Goal: Task Accomplishment & Management: Manage account settings

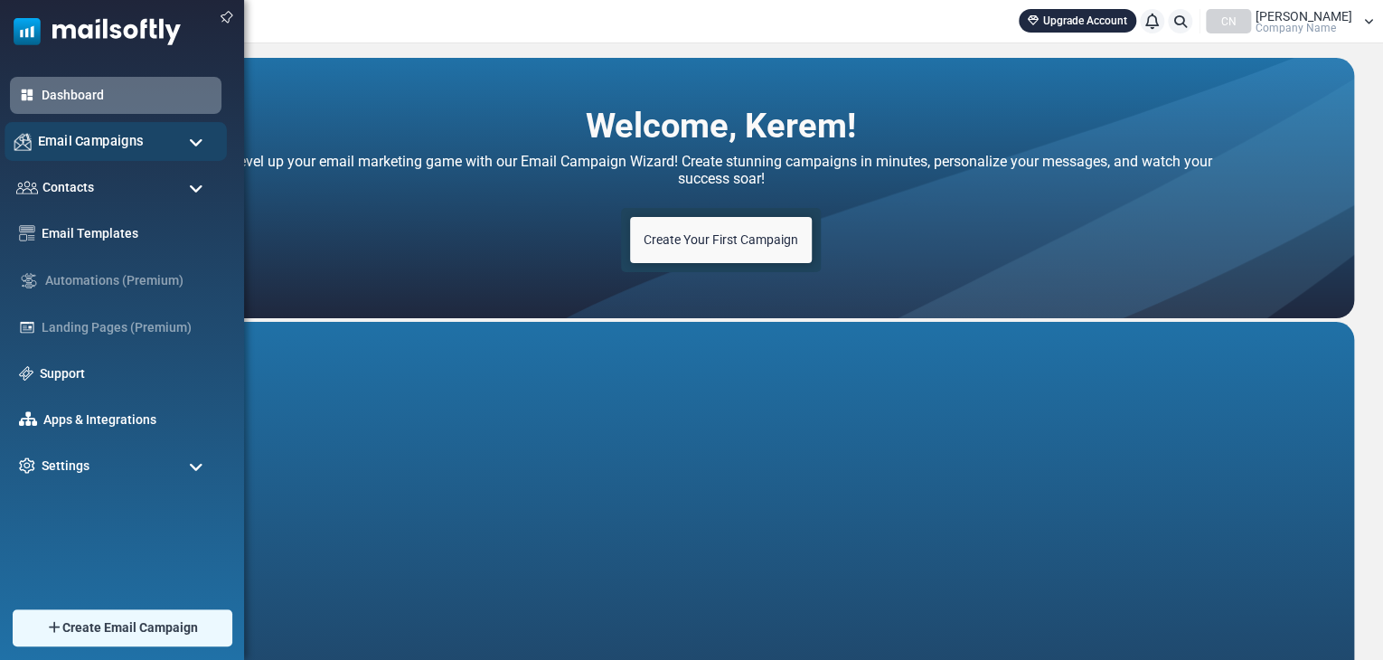
click at [74, 142] on span "Email Campaigns" at bounding box center [91, 141] width 106 height 20
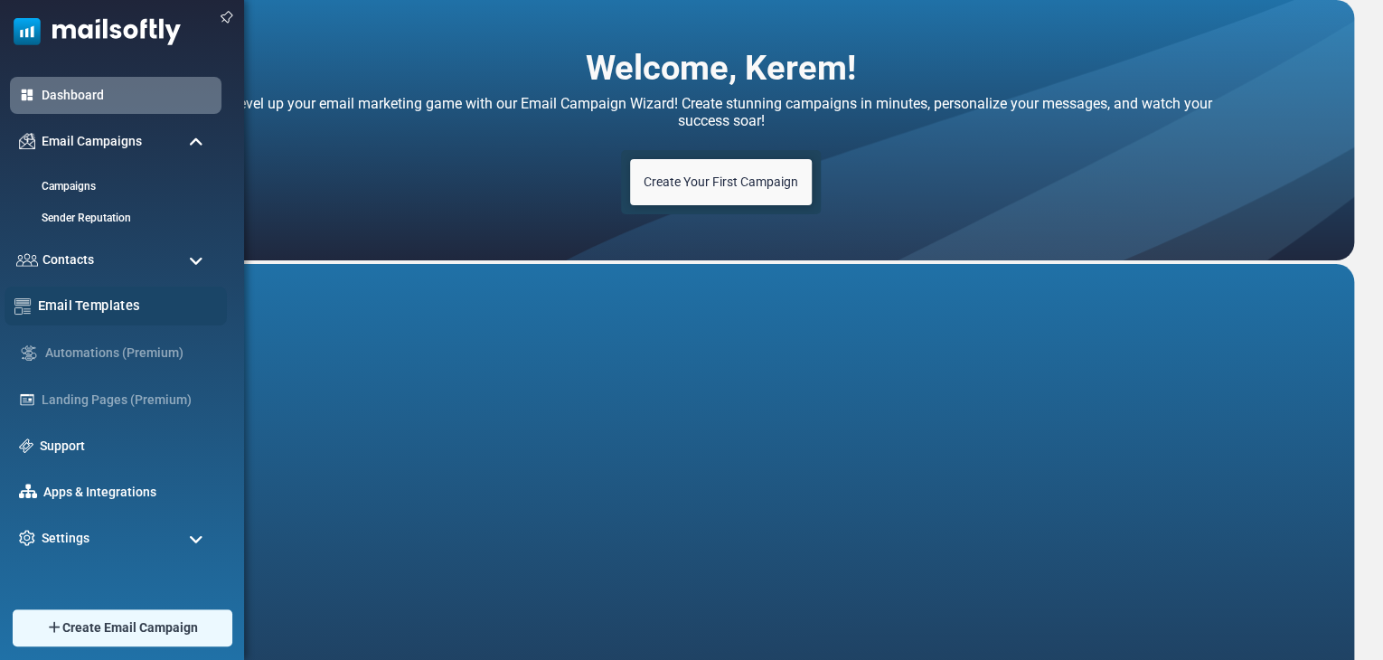
scroll to position [60, 0]
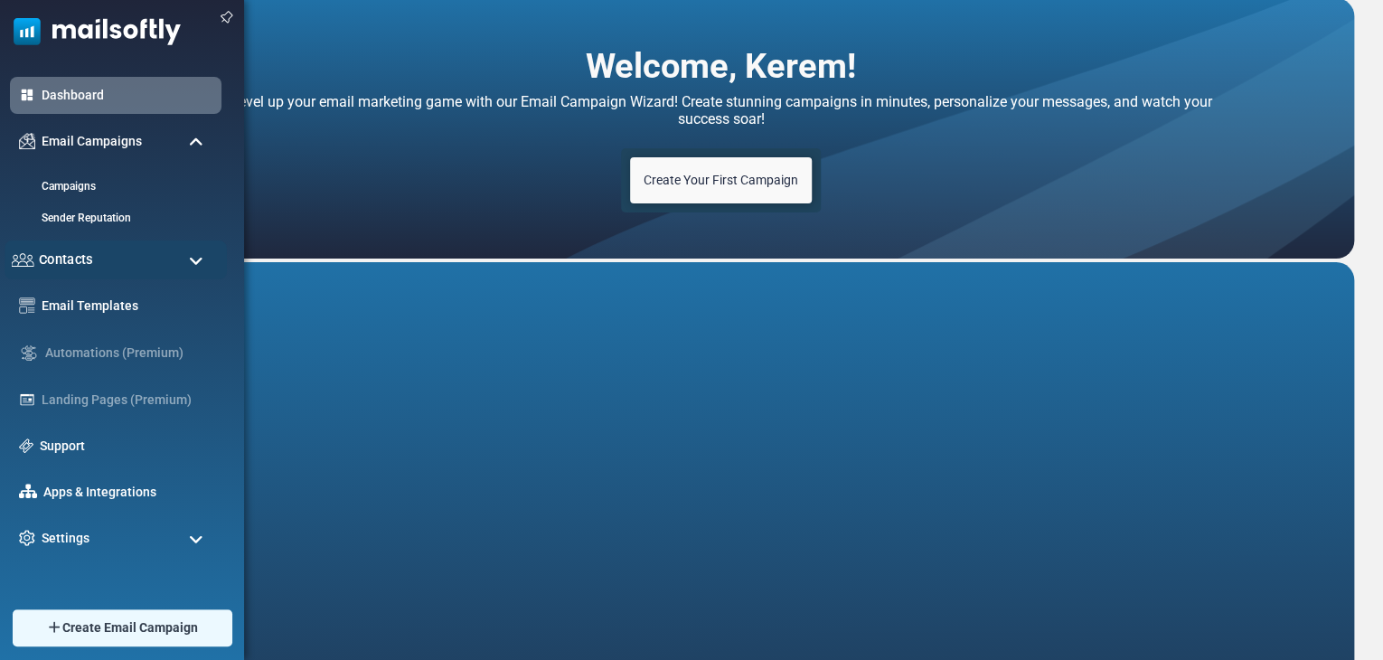
click at [112, 250] on div "Contacts" at bounding box center [116, 259] width 222 height 39
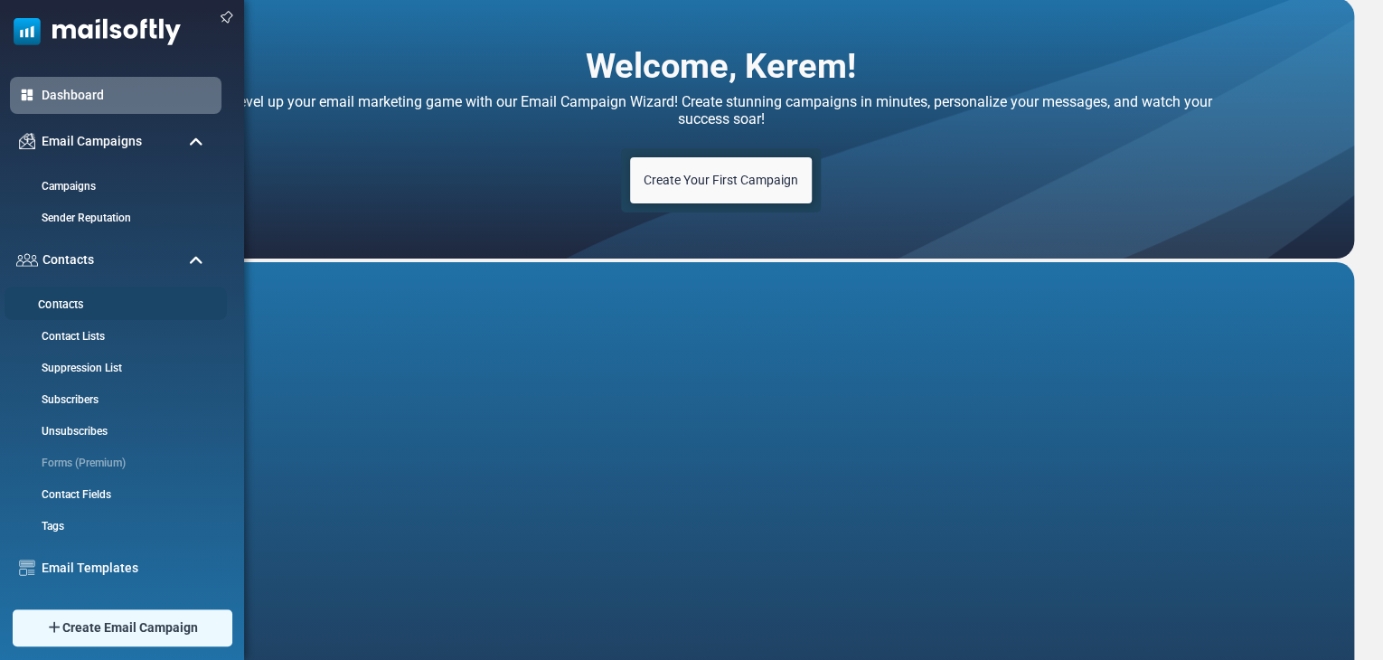
click at [99, 314] on li "Contacts" at bounding box center [116, 303] width 222 height 33
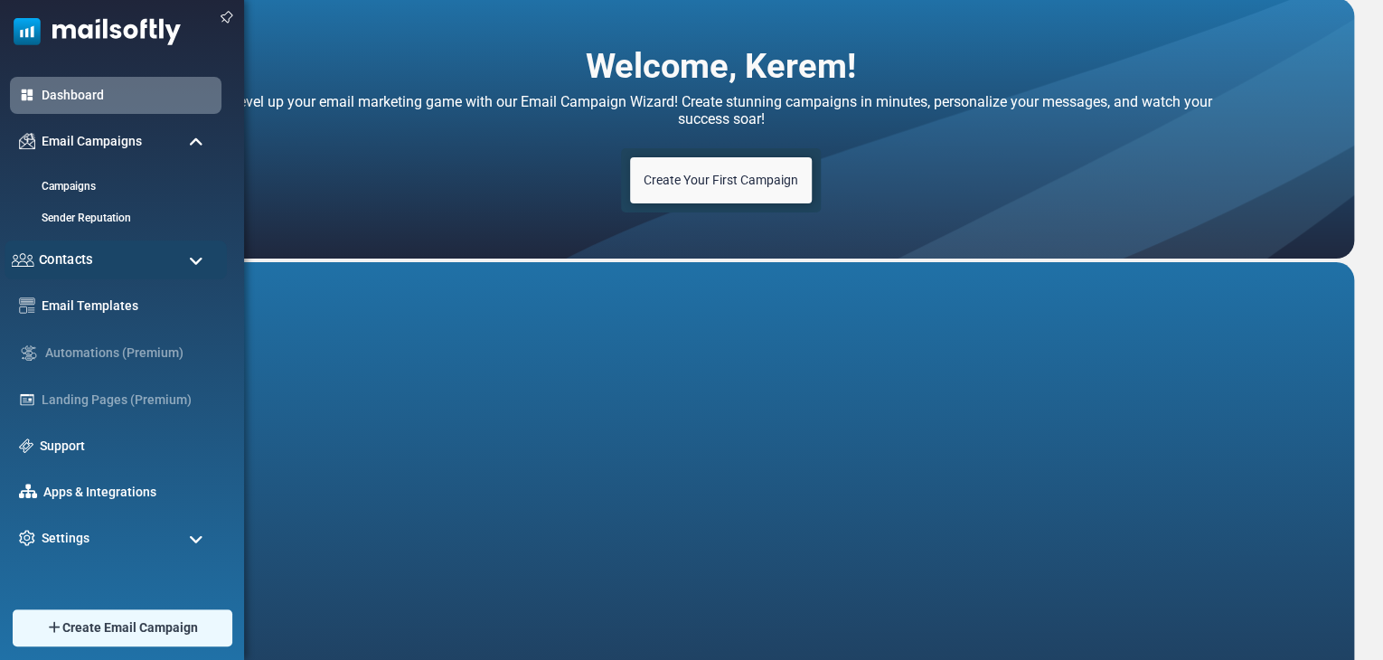
click at [109, 248] on div "Contacts" at bounding box center [116, 259] width 222 height 39
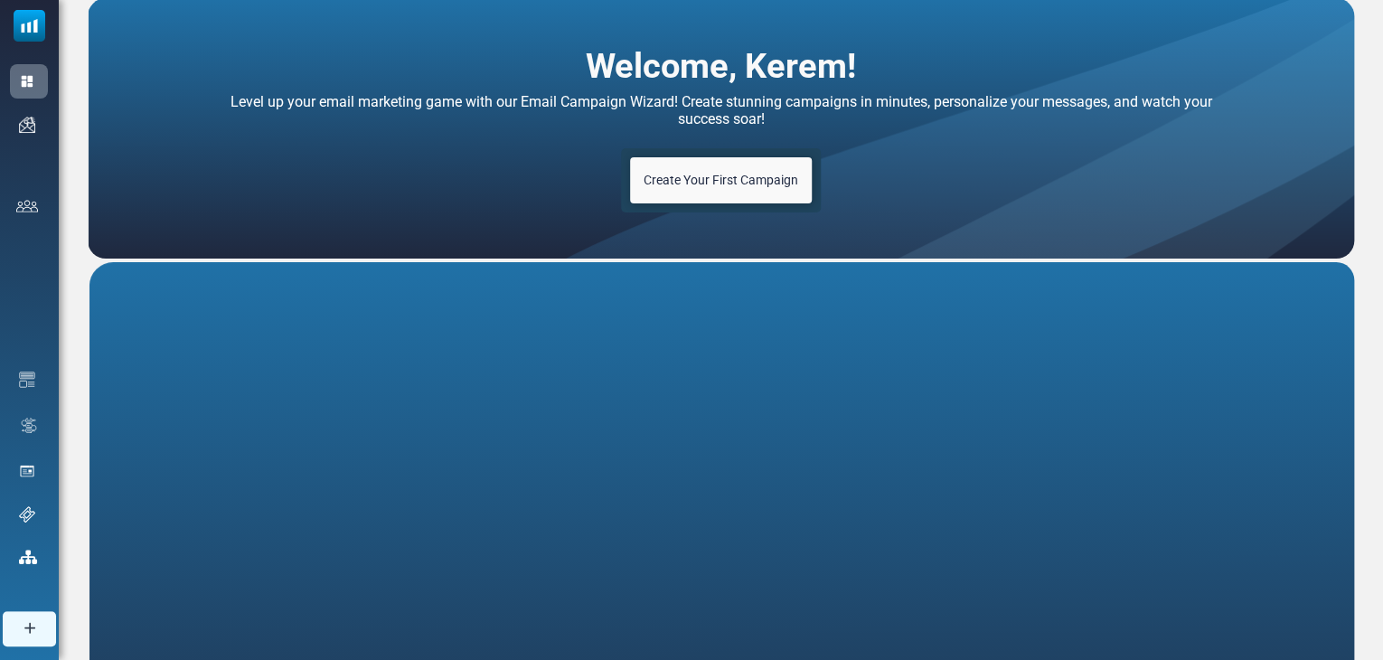
click at [0, 0] on link "Contacts" at bounding box center [0, 0] width 0 height 0
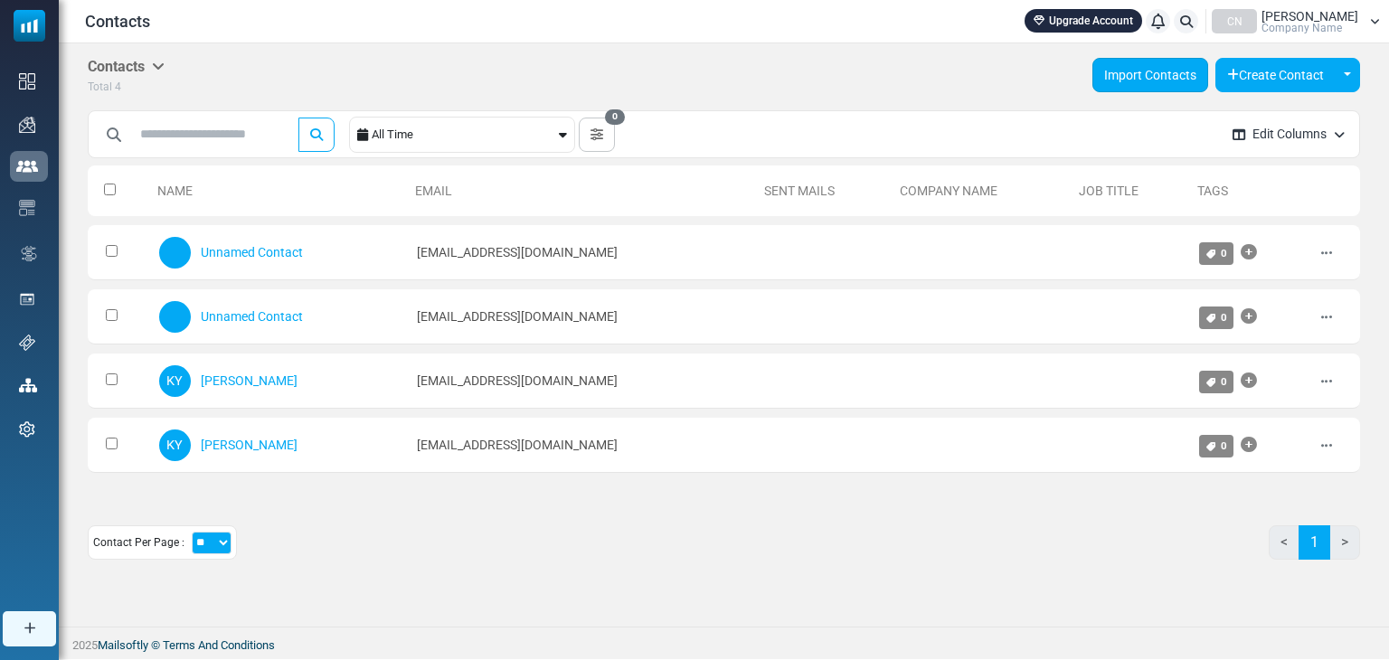
click at [1116, 80] on link "Import Contacts" at bounding box center [1150, 75] width 116 height 34
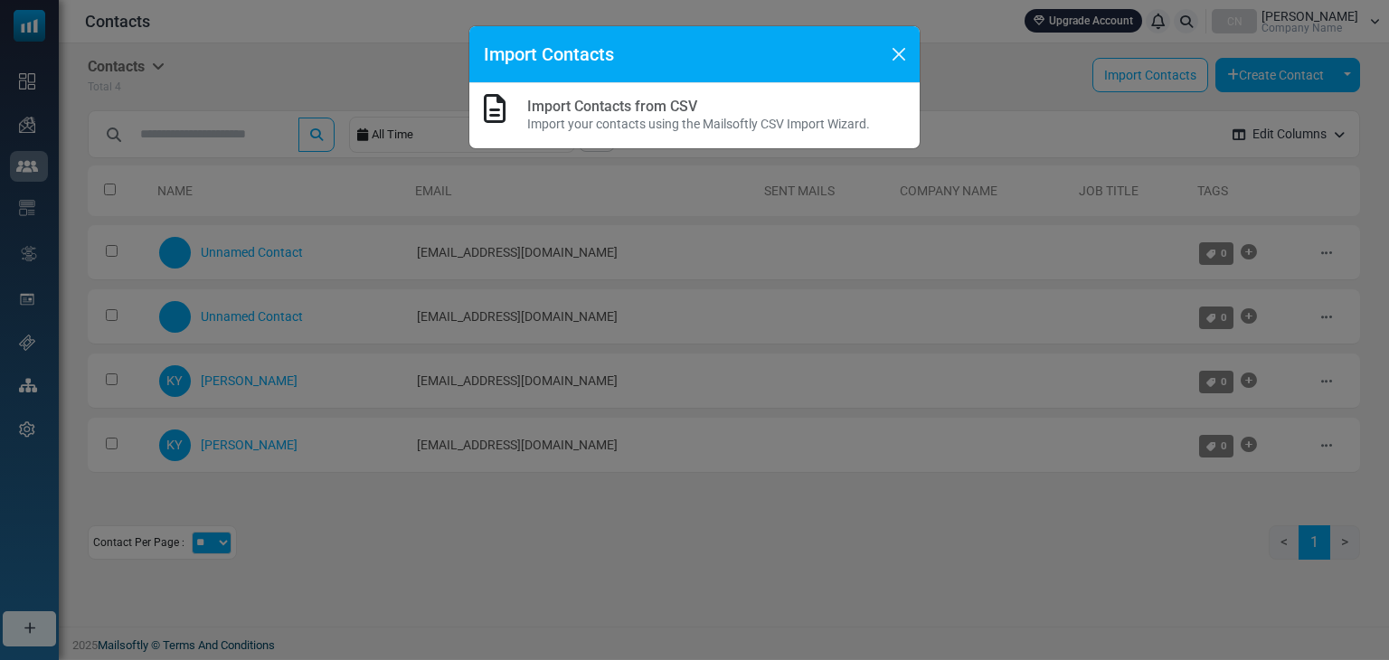
click at [882, 45] on div "Import Contacts" at bounding box center [694, 54] width 450 height 57
click at [901, 44] on button "Close" at bounding box center [898, 54] width 27 height 27
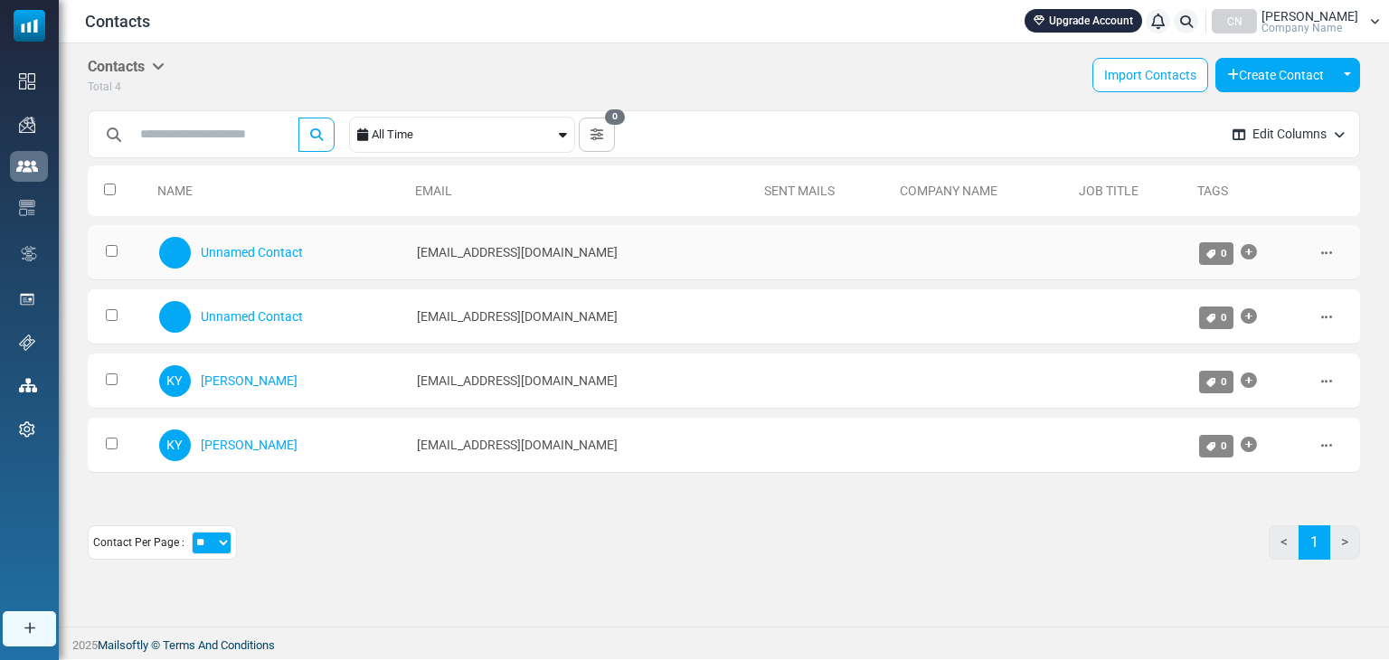
click at [372, 243] on div "Unnamed Contact" at bounding box center [279, 252] width 240 height 36
click at [125, 250] on td at bounding box center [119, 252] width 62 height 55
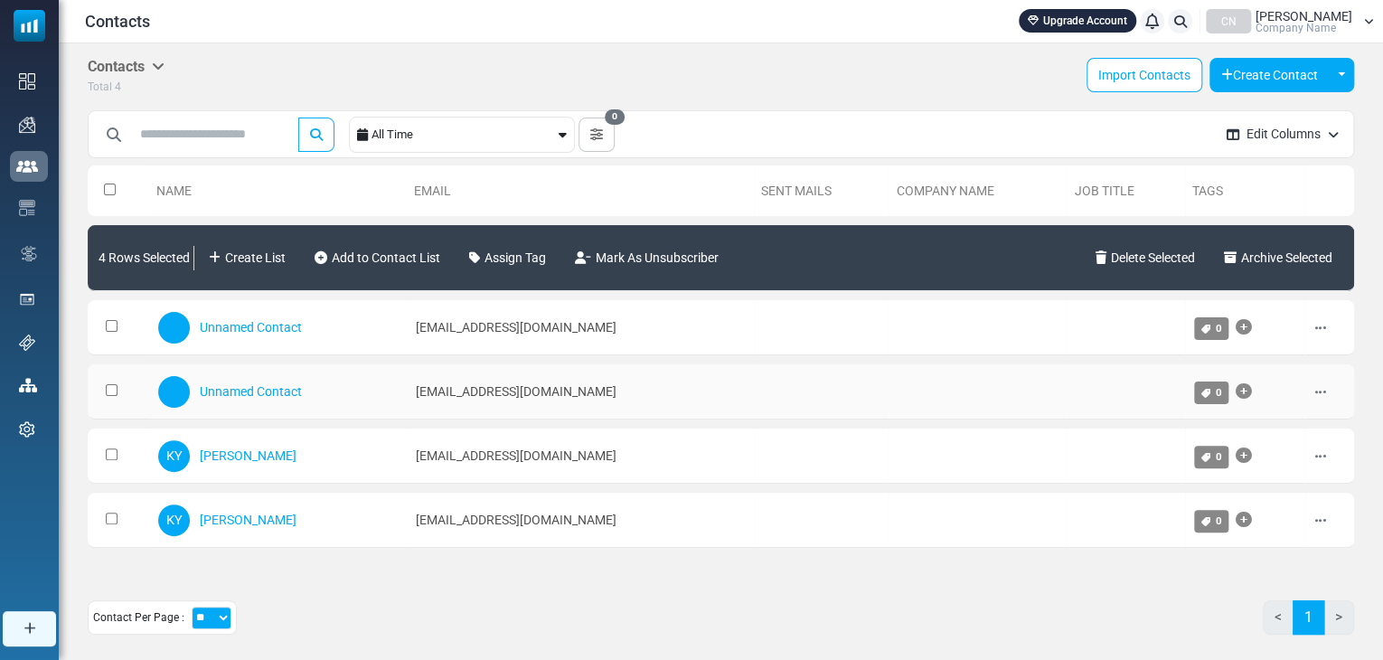
scroll to position [32, 0]
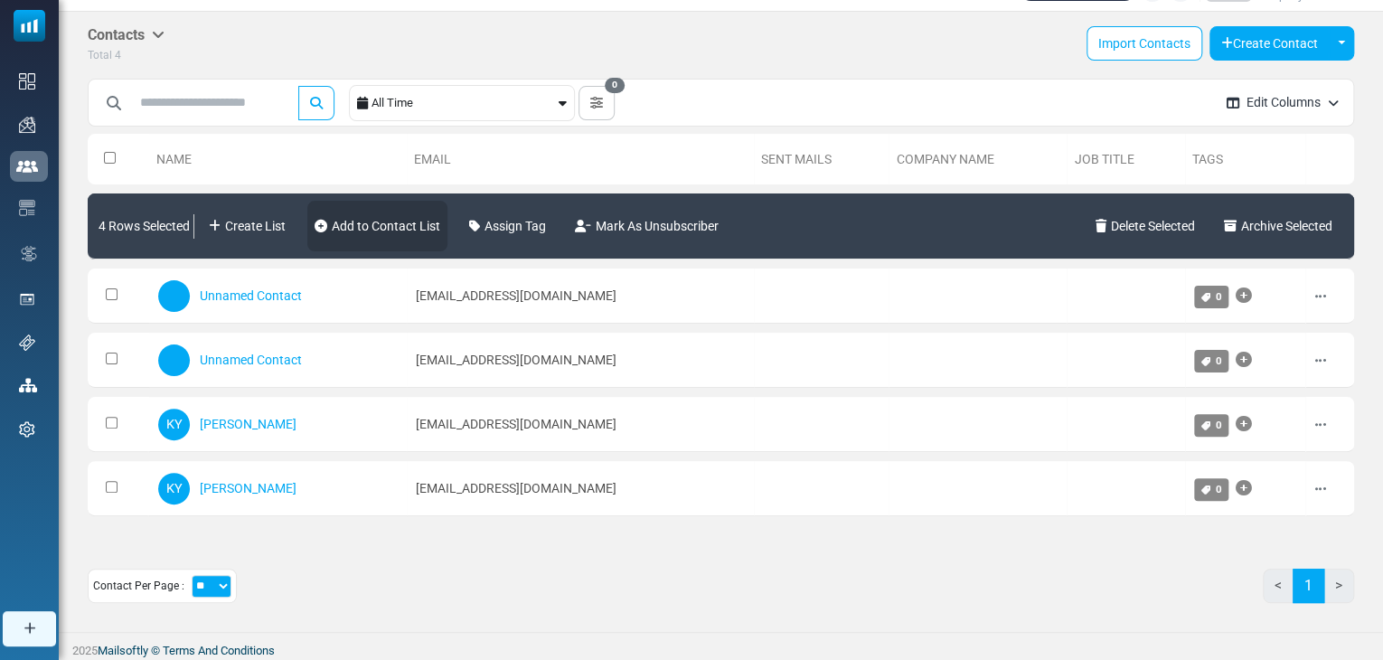
click at [388, 227] on link "Add to Contact List" at bounding box center [377, 226] width 140 height 51
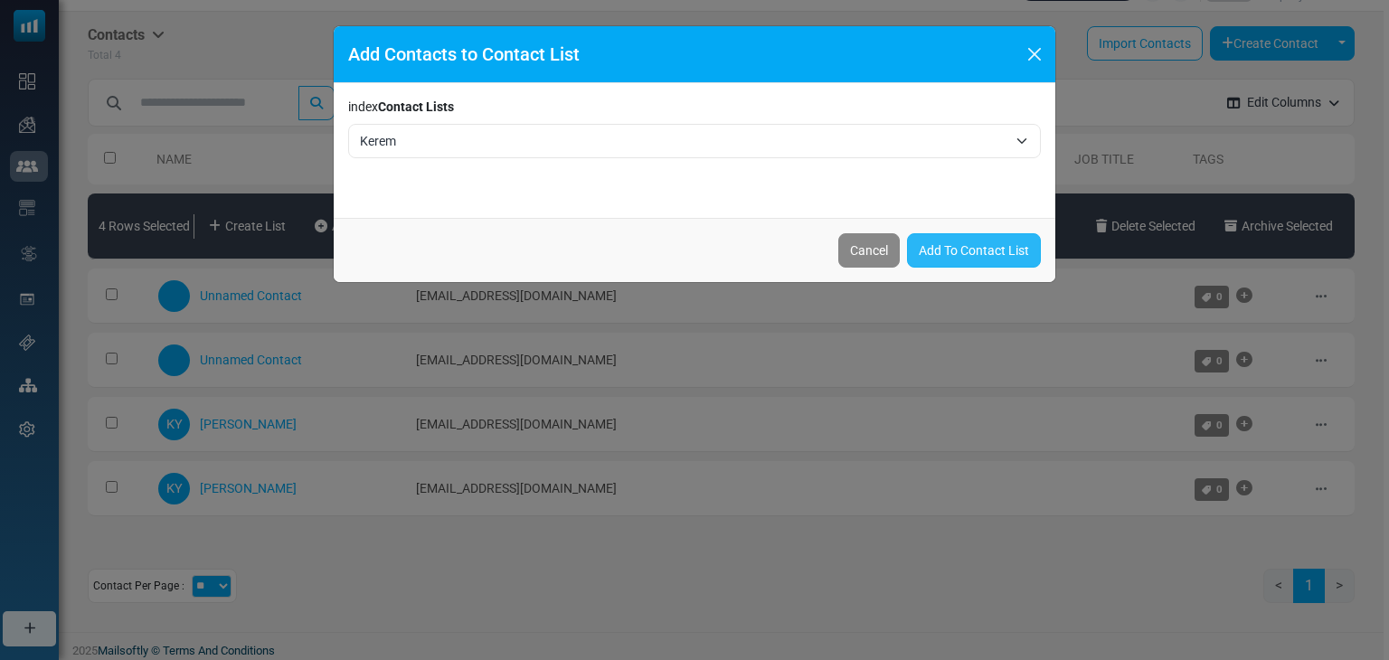
click at [947, 243] on link "Add To Contact List" at bounding box center [974, 250] width 134 height 34
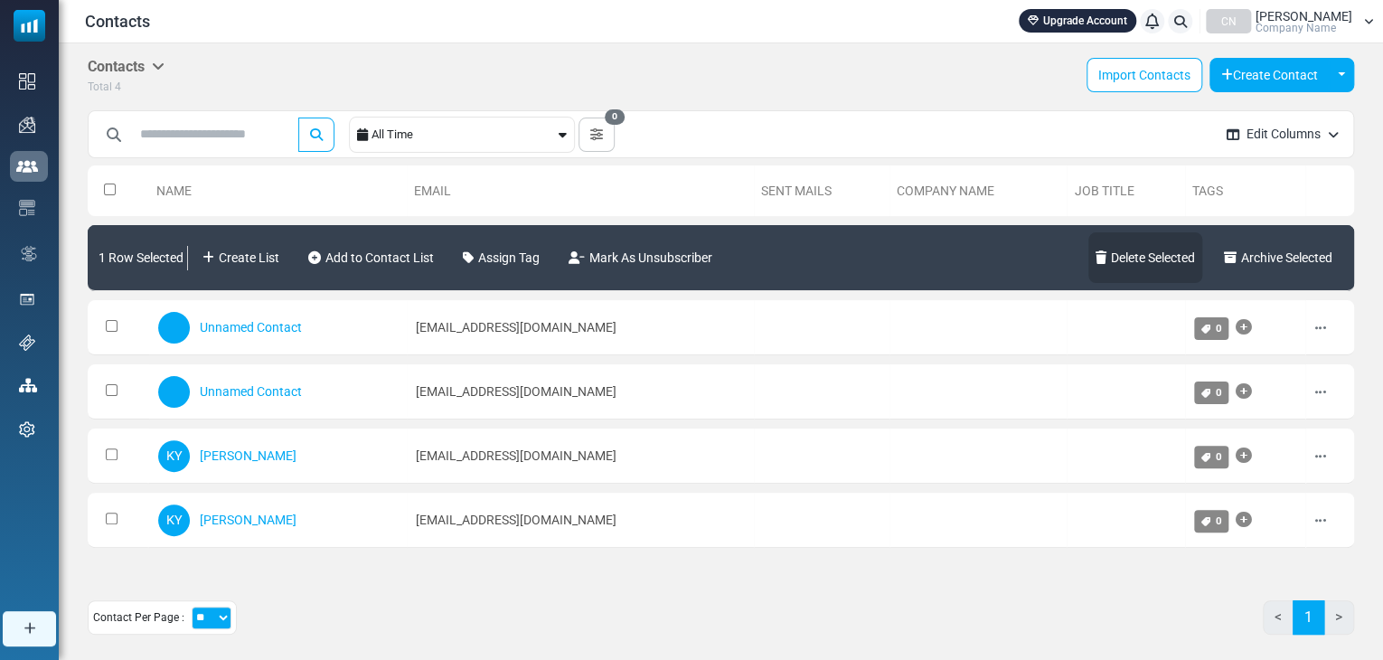
click at [1117, 259] on link "Delete Selected" at bounding box center [1145, 257] width 114 height 51
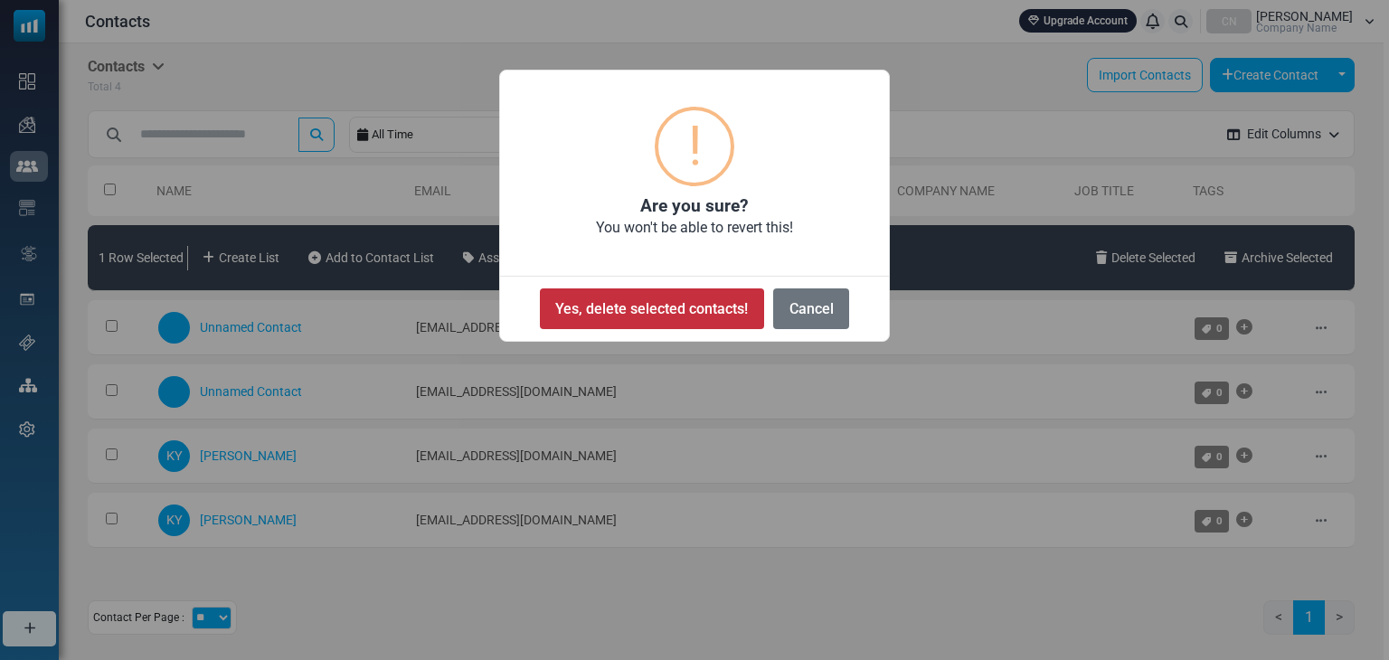
click at [720, 294] on button "Yes, delete selected contacts!" at bounding box center [652, 308] width 224 height 41
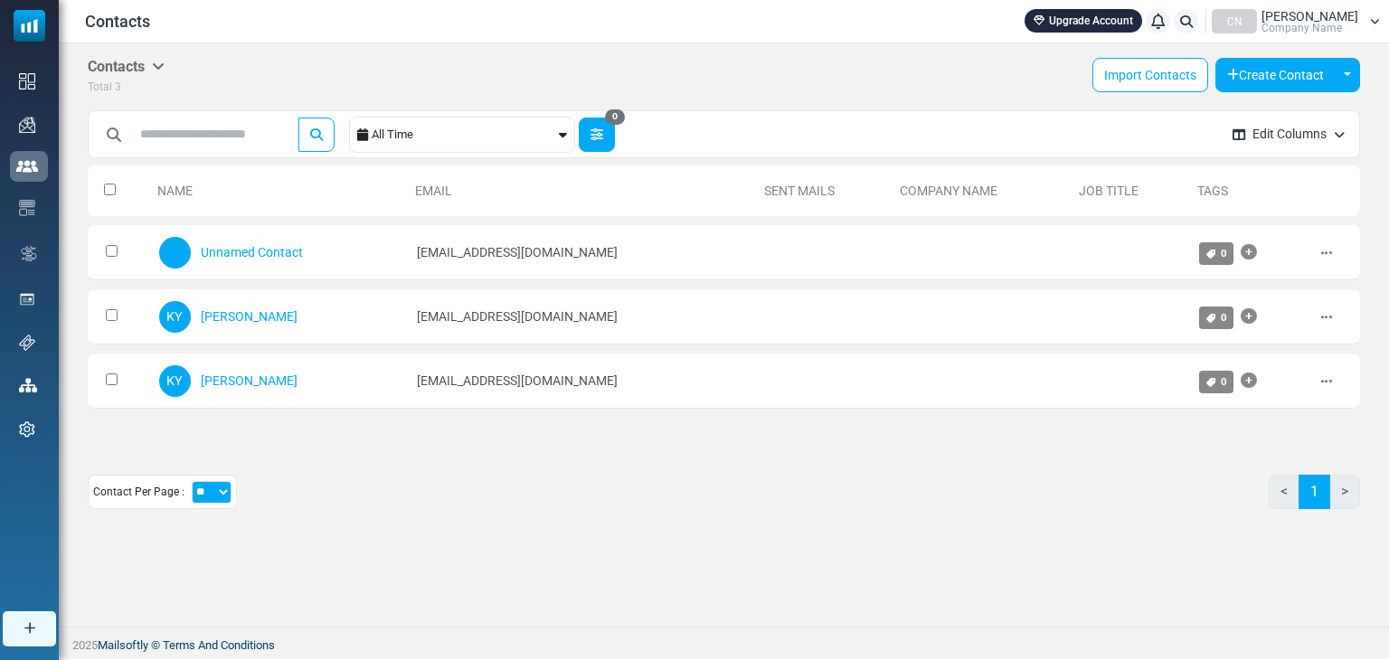
click at [604, 136] on button "0" at bounding box center [597, 135] width 36 height 34
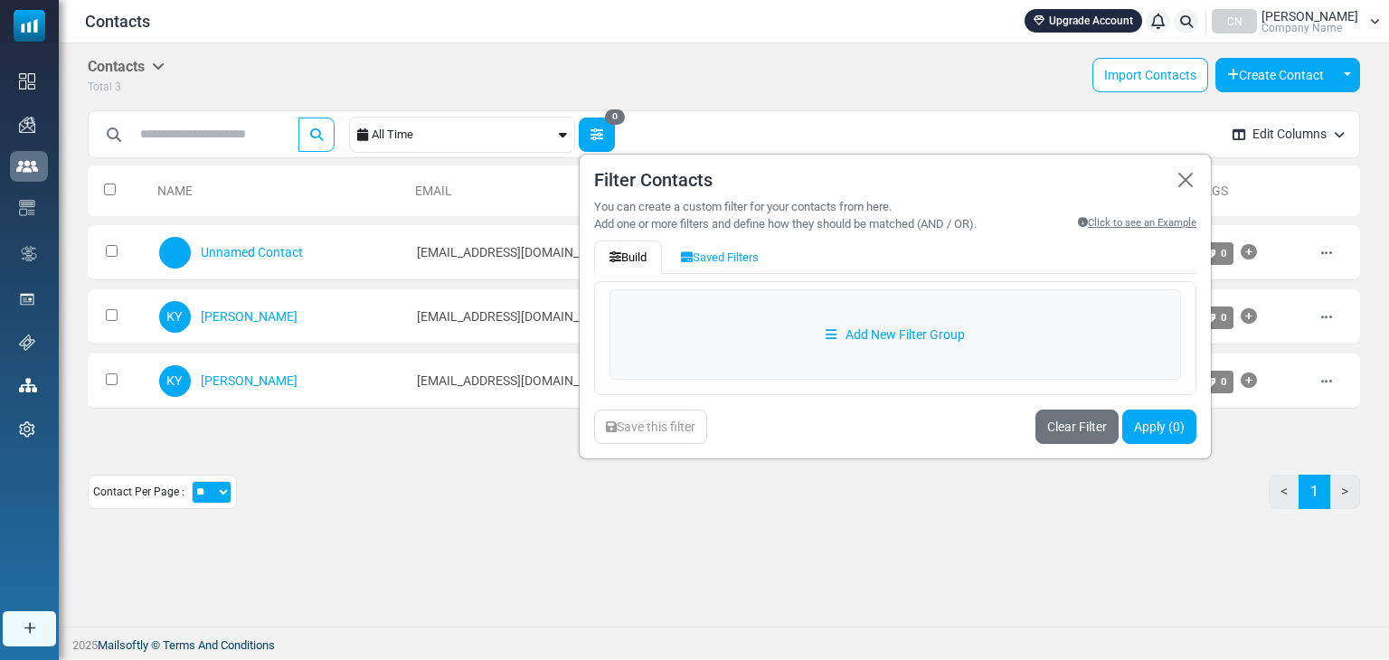
click at [604, 136] on button "0" at bounding box center [597, 135] width 36 height 34
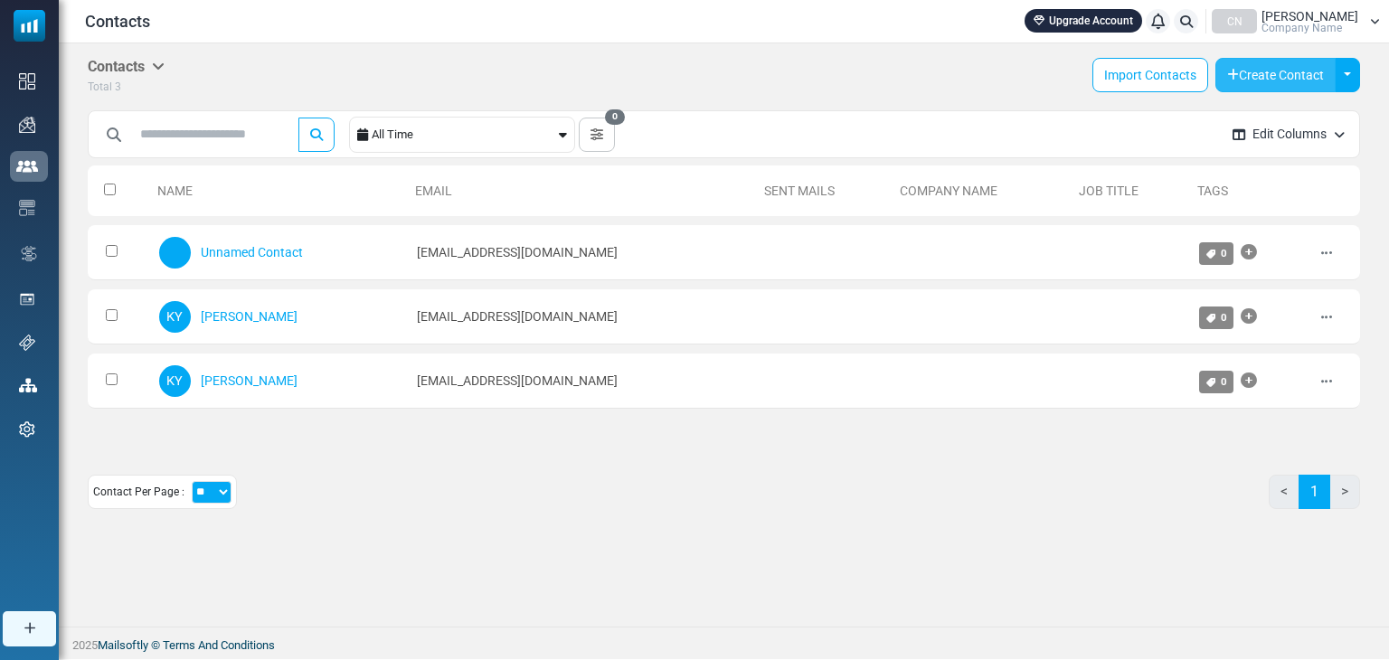
click at [1287, 73] on button "Create Contact" at bounding box center [1275, 75] width 120 height 34
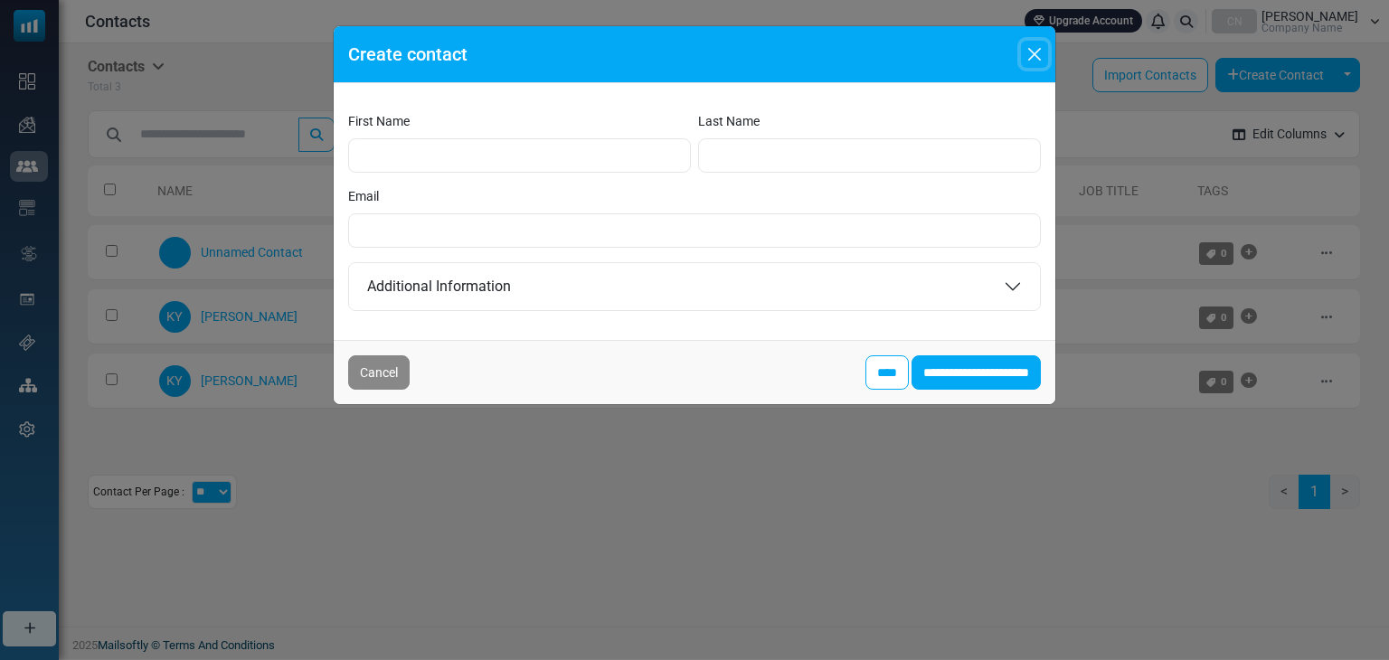
click at [1034, 41] on button "Close" at bounding box center [1034, 54] width 27 height 27
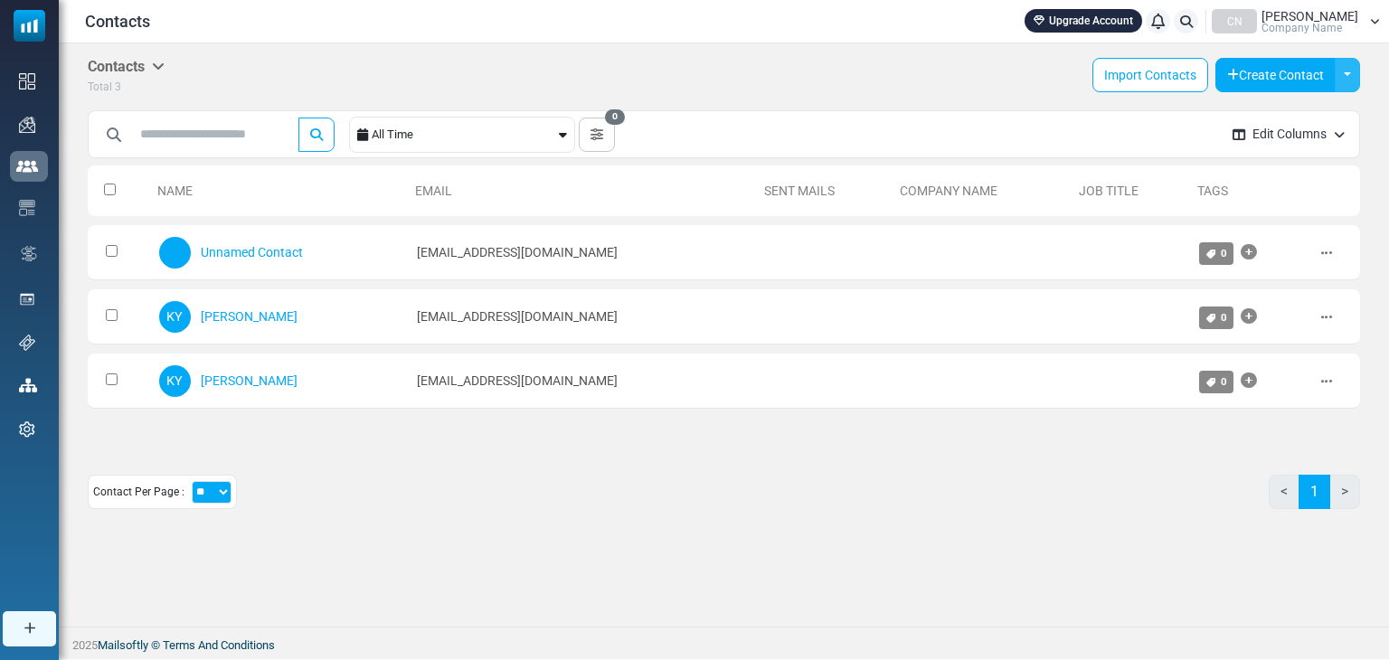
click at [1350, 73] on button "Toggle Dropdown" at bounding box center [1346, 75] width 25 height 34
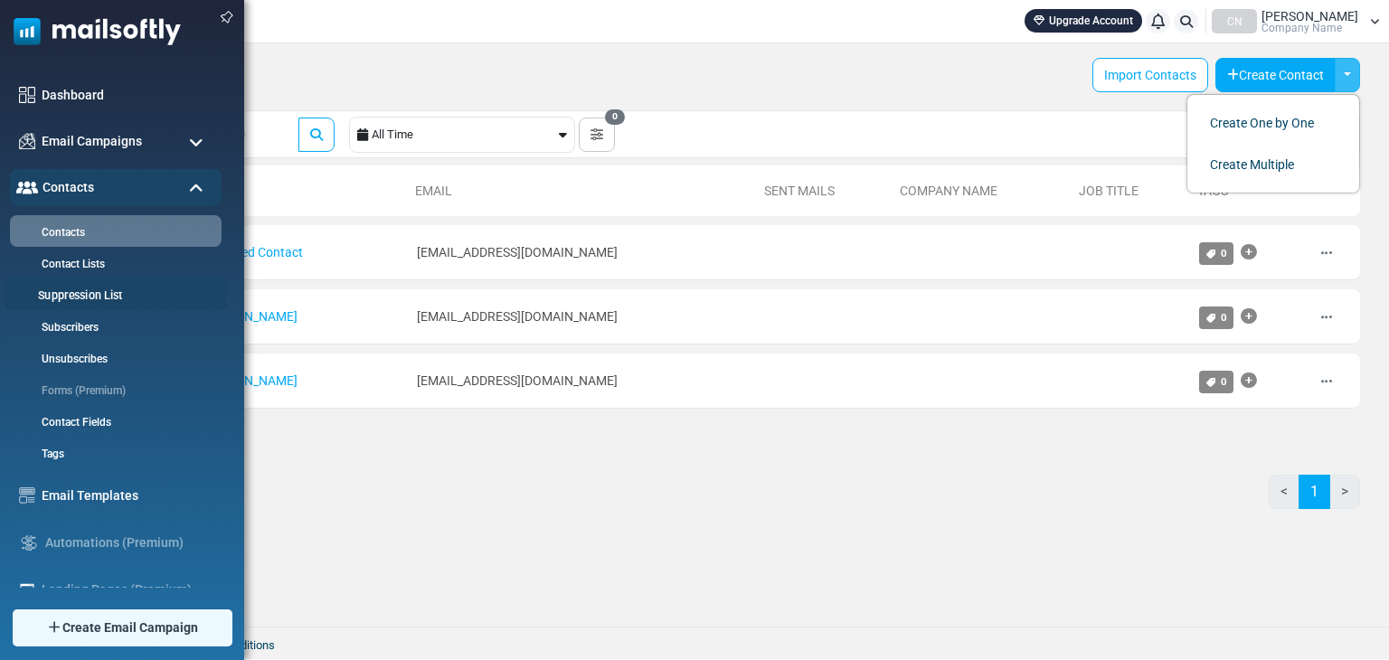
click at [92, 297] on link "Suppression List" at bounding box center [113, 295] width 217 height 17
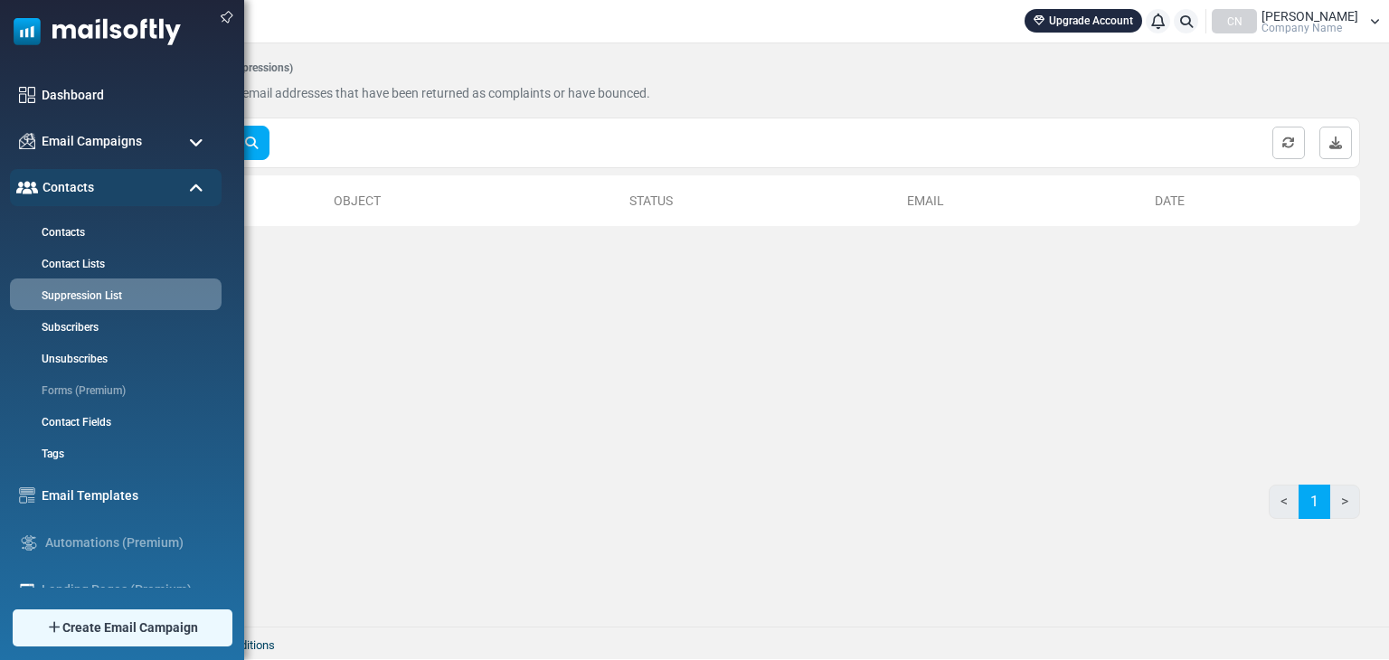
click at [194, 182] on span at bounding box center [196, 189] width 14 height 16
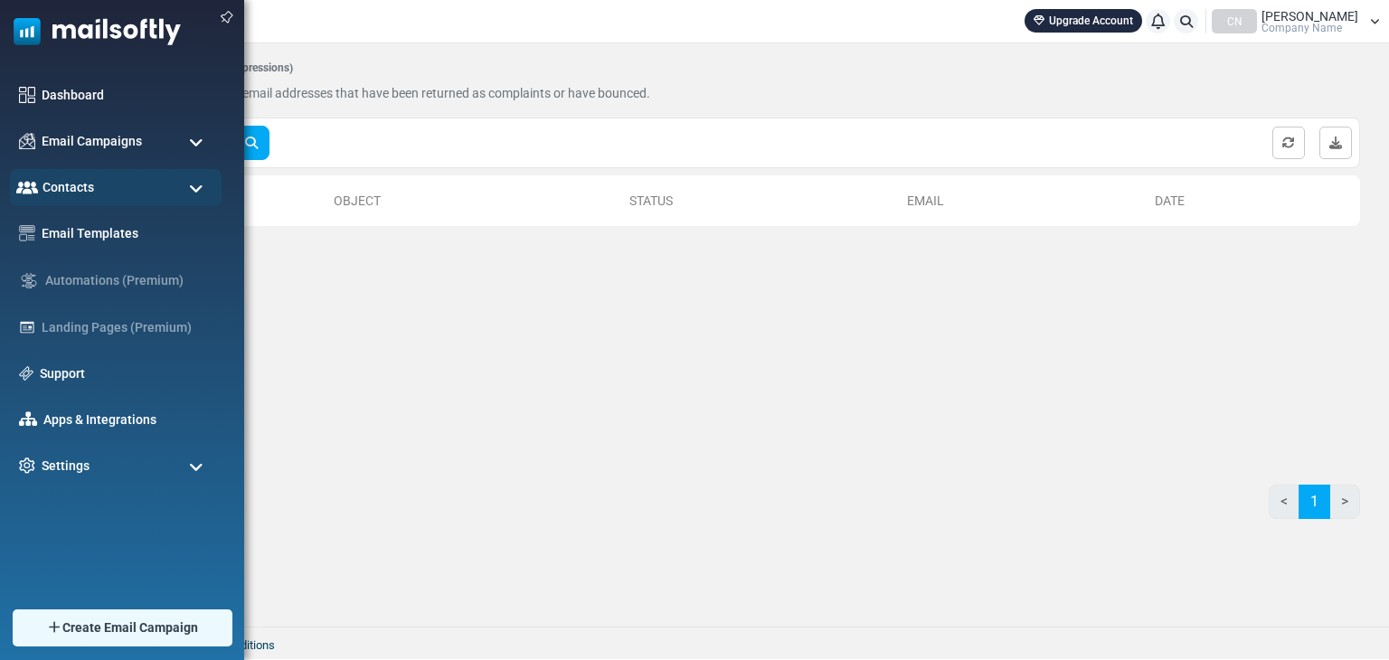
click at [202, 149] on span at bounding box center [196, 143] width 14 height 16
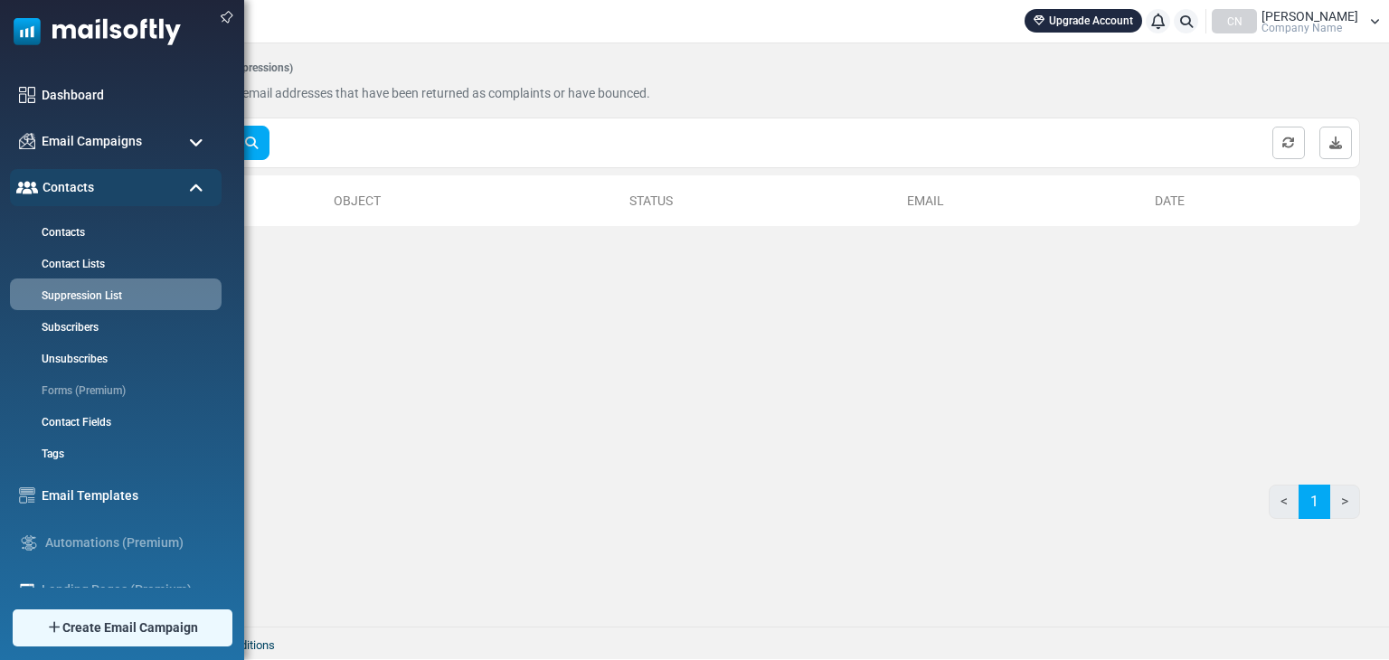
click at [22, 21] on img at bounding box center [90, 27] width 181 height 54
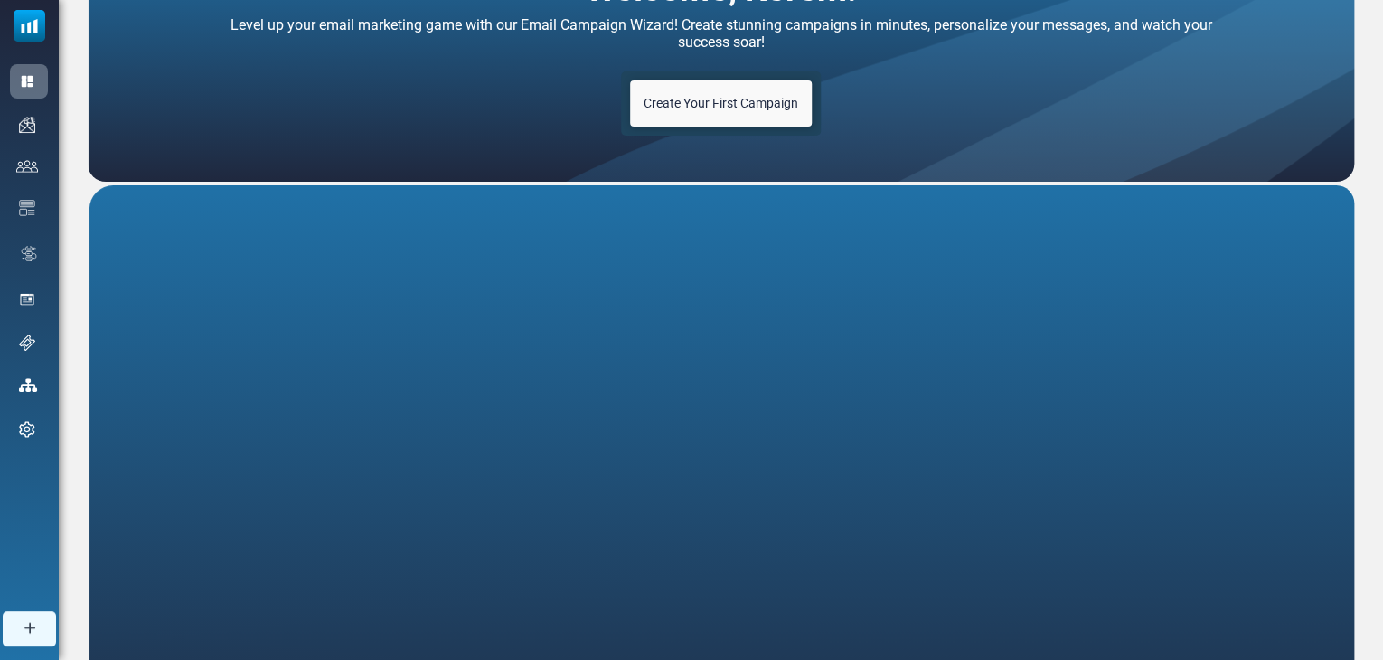
scroll to position [335, 0]
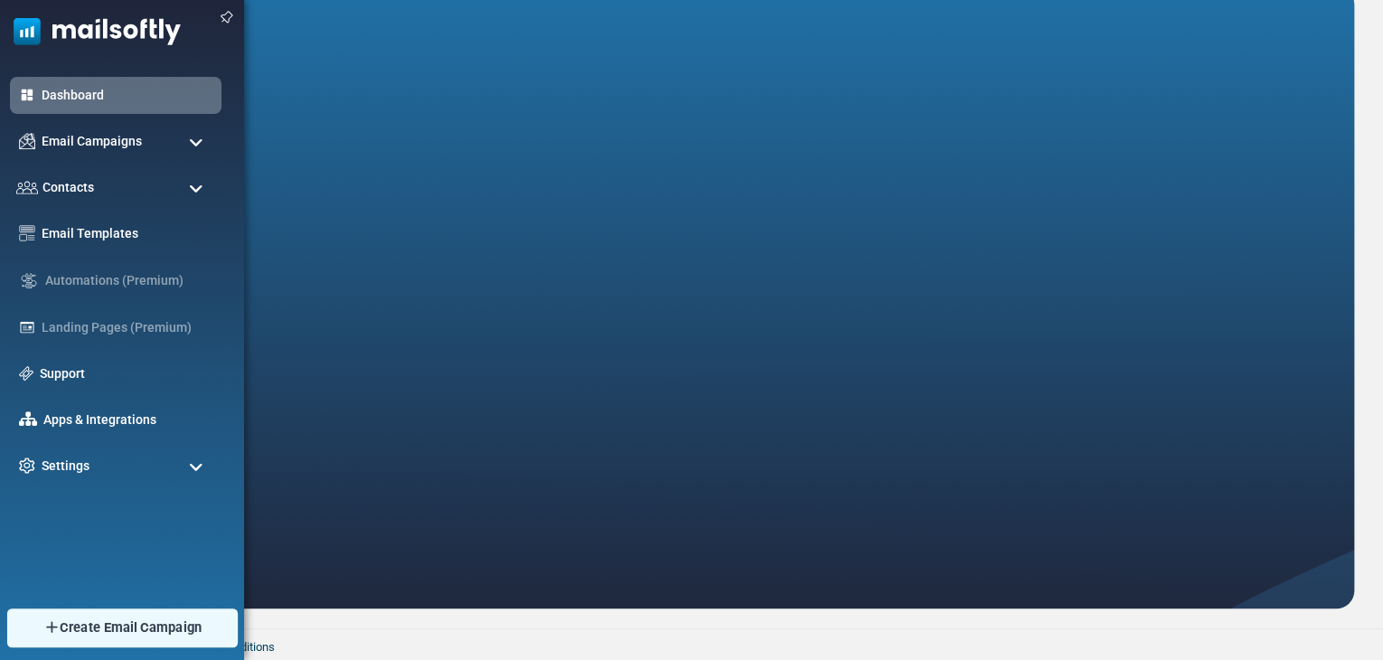
click at [52, 626] on img at bounding box center [50, 627] width 17 height 16
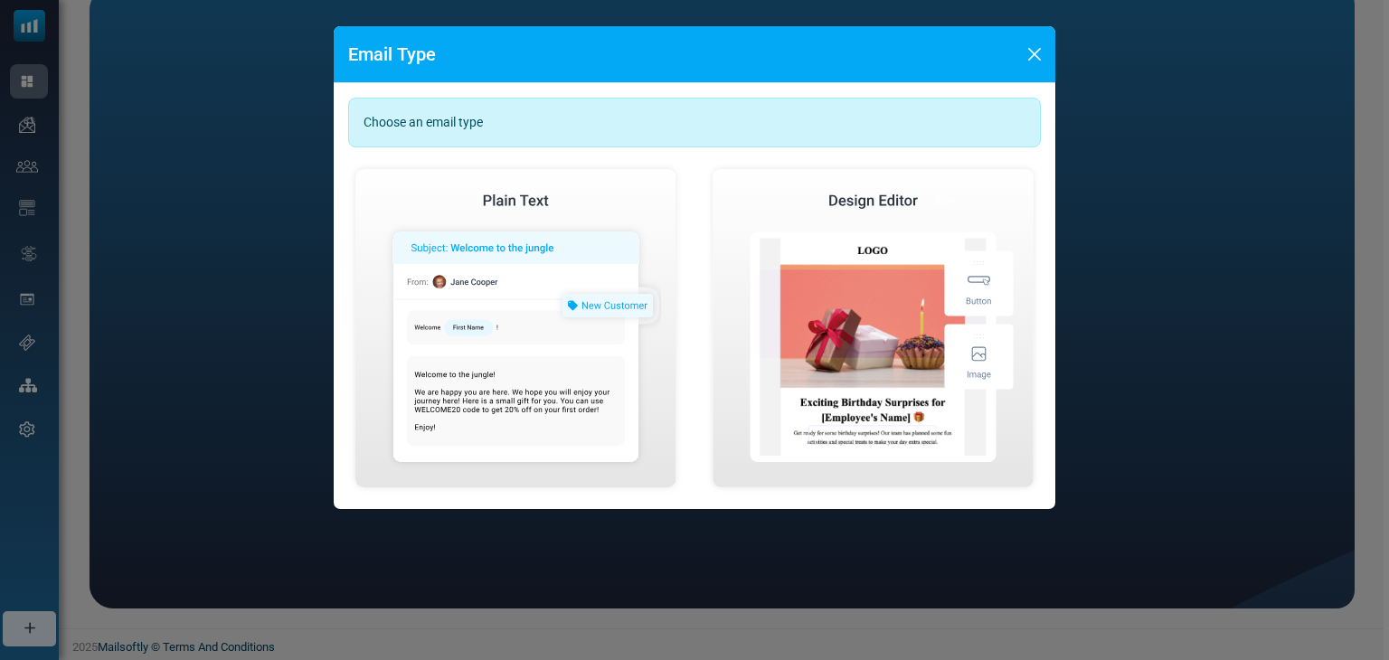
click at [639, 143] on div "Choose an email type" at bounding box center [694, 123] width 692 height 50
click at [1034, 61] on button "Close" at bounding box center [1034, 54] width 27 height 27
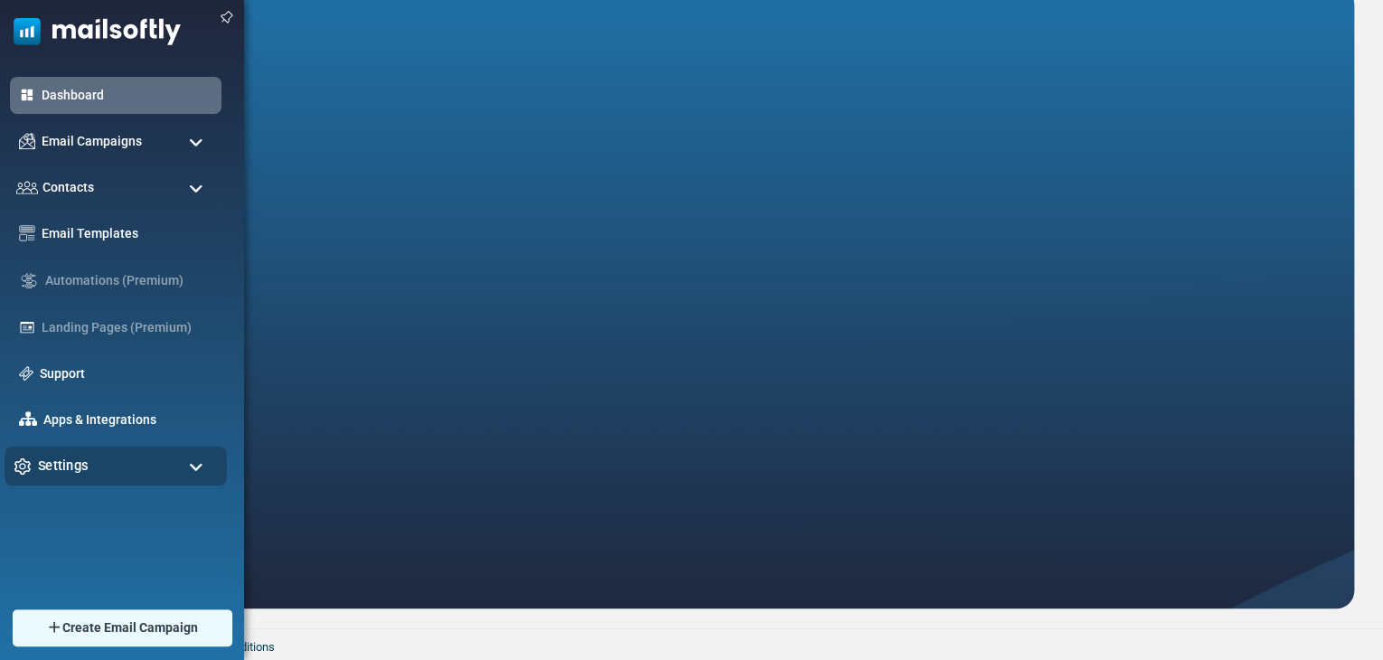
click at [127, 464] on div "Settings" at bounding box center [116, 466] width 222 height 39
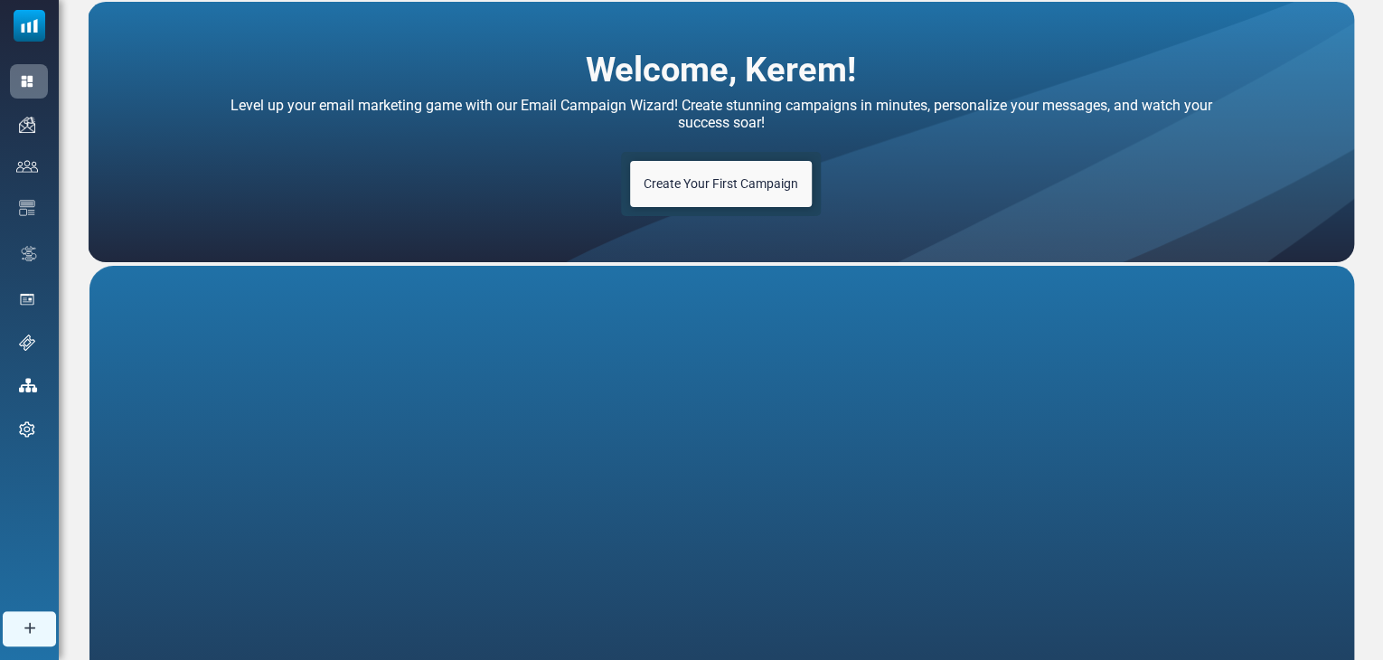
scroll to position [0, 0]
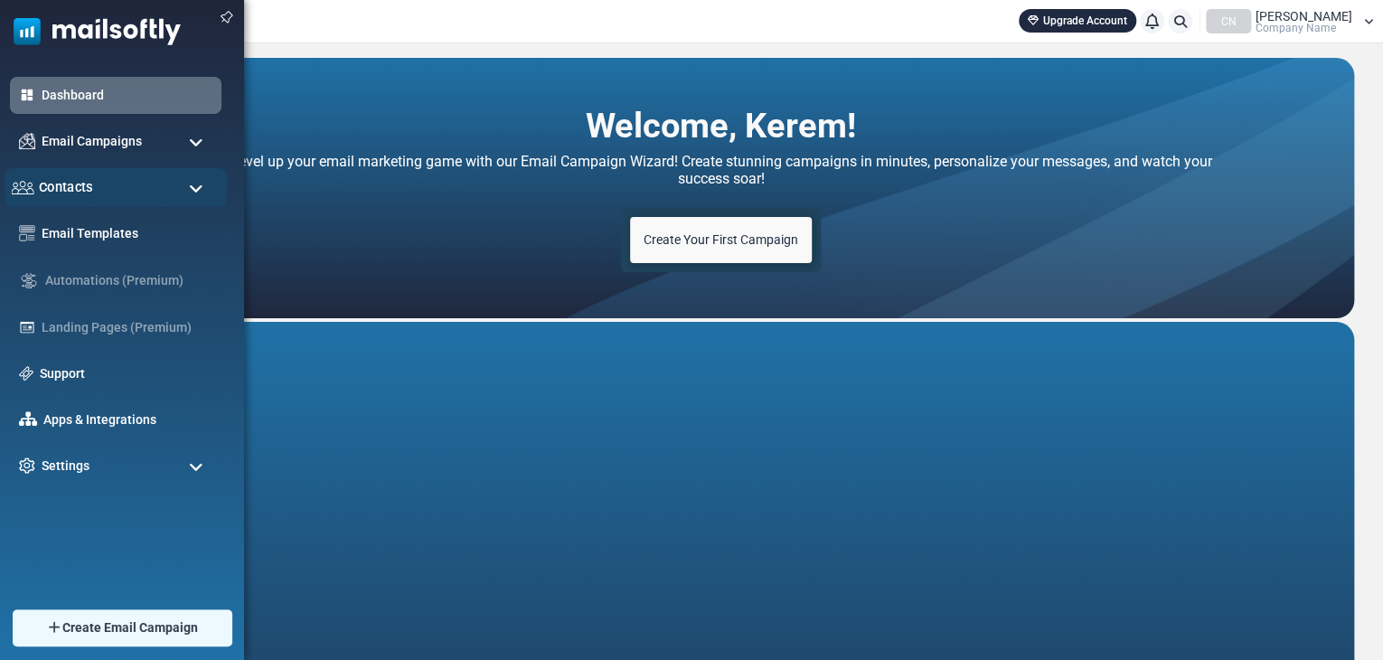
click at [78, 190] on span "Contacts" at bounding box center [66, 187] width 54 height 20
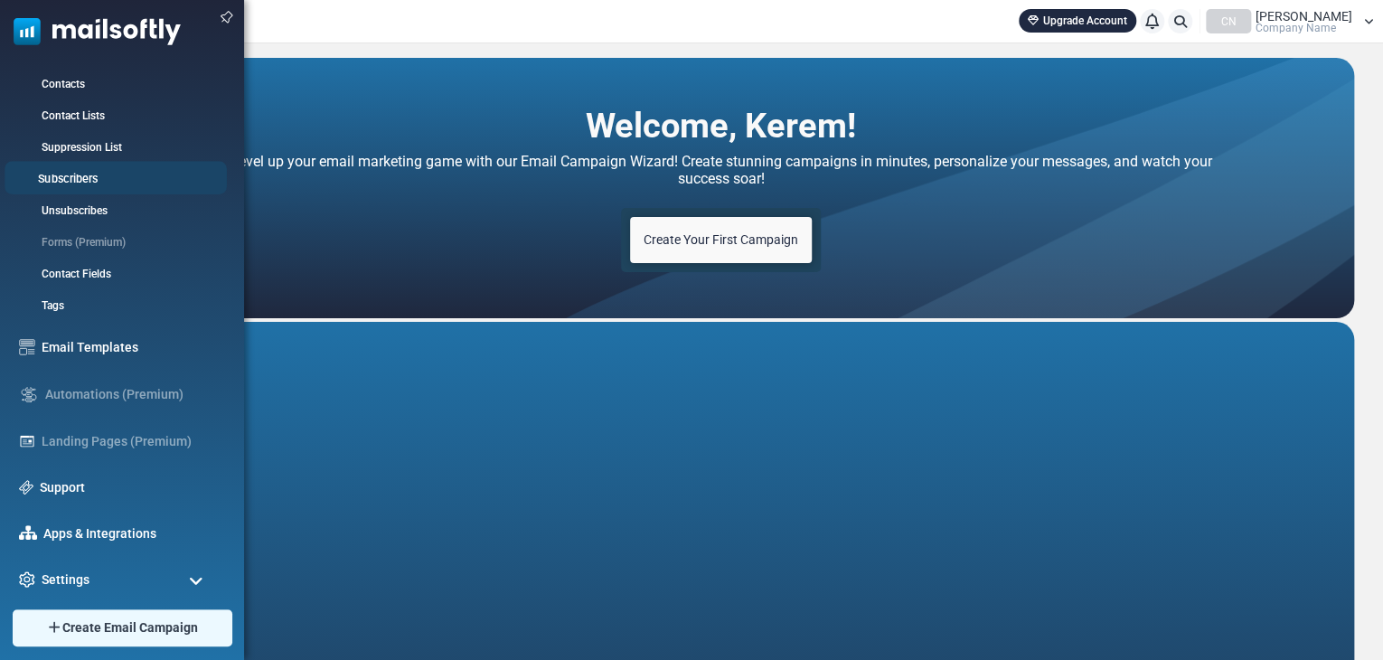
scroll to position [152, 0]
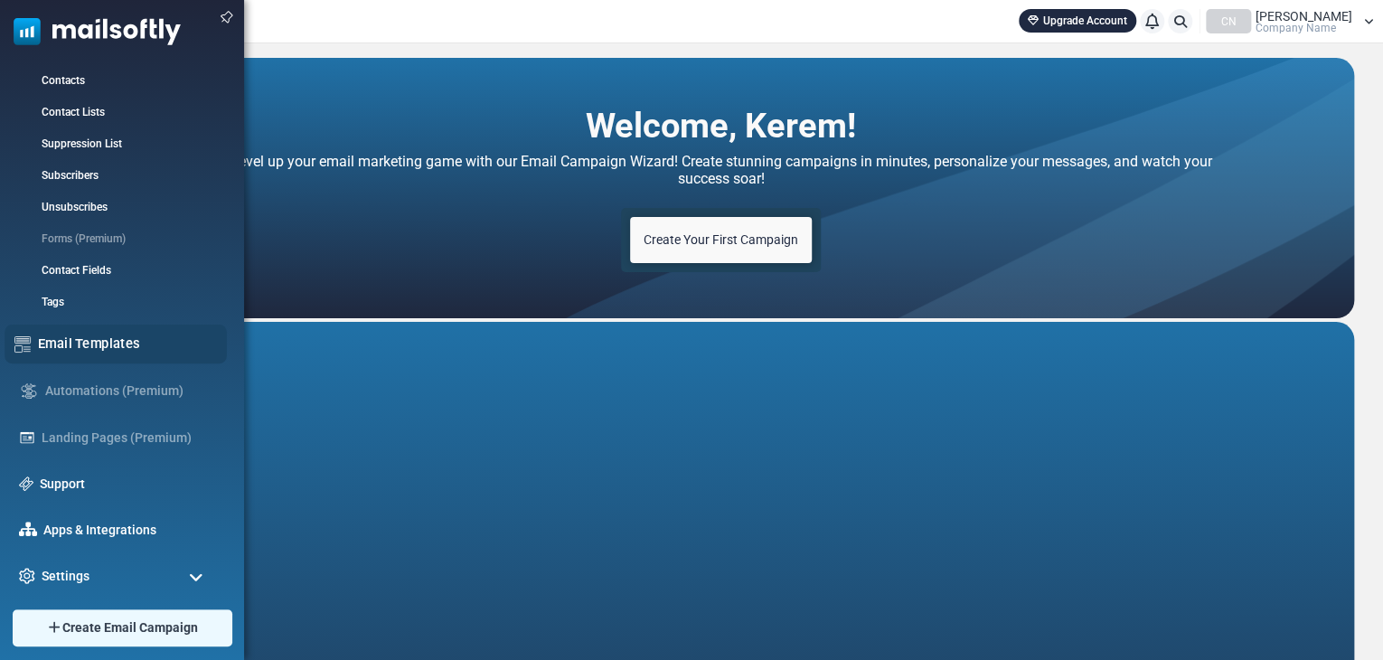
click at [106, 355] on div "Email Templates" at bounding box center [116, 344] width 222 height 39
click at [106, 354] on div "Email Templates" at bounding box center [116, 344] width 222 height 39
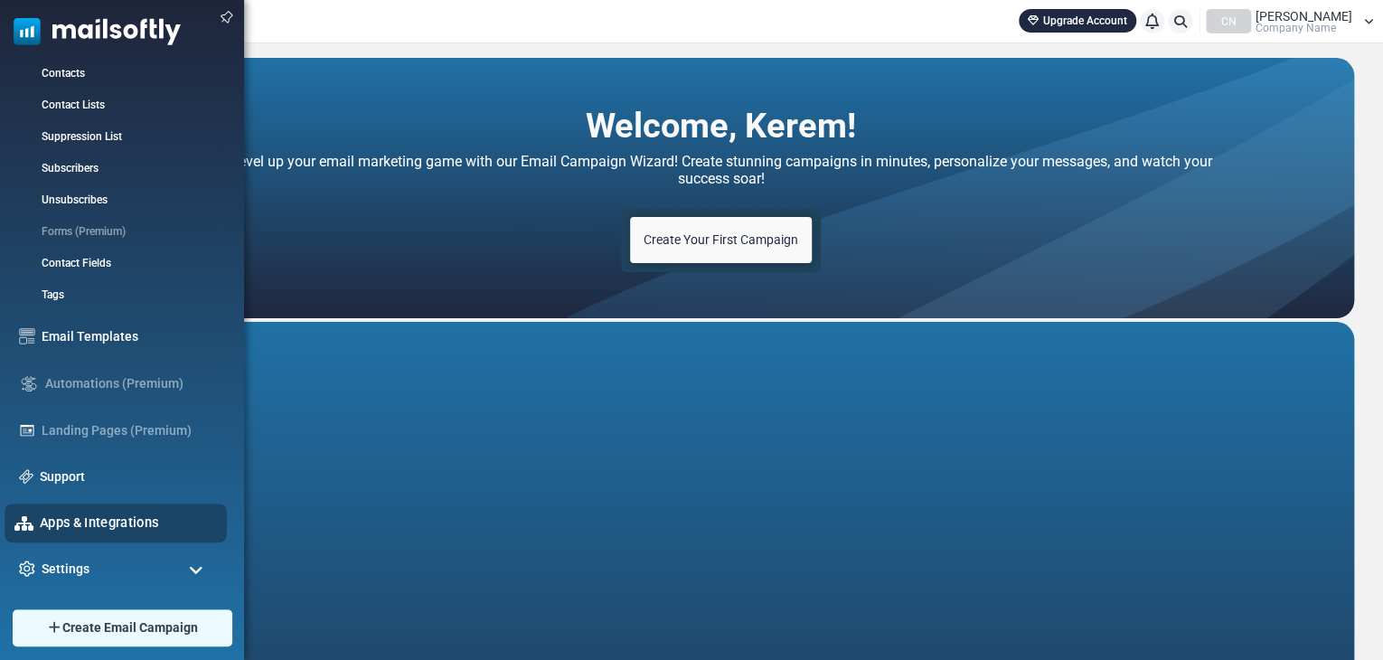
click at [164, 519] on link "Apps & Integrations" at bounding box center [128, 523] width 177 height 20
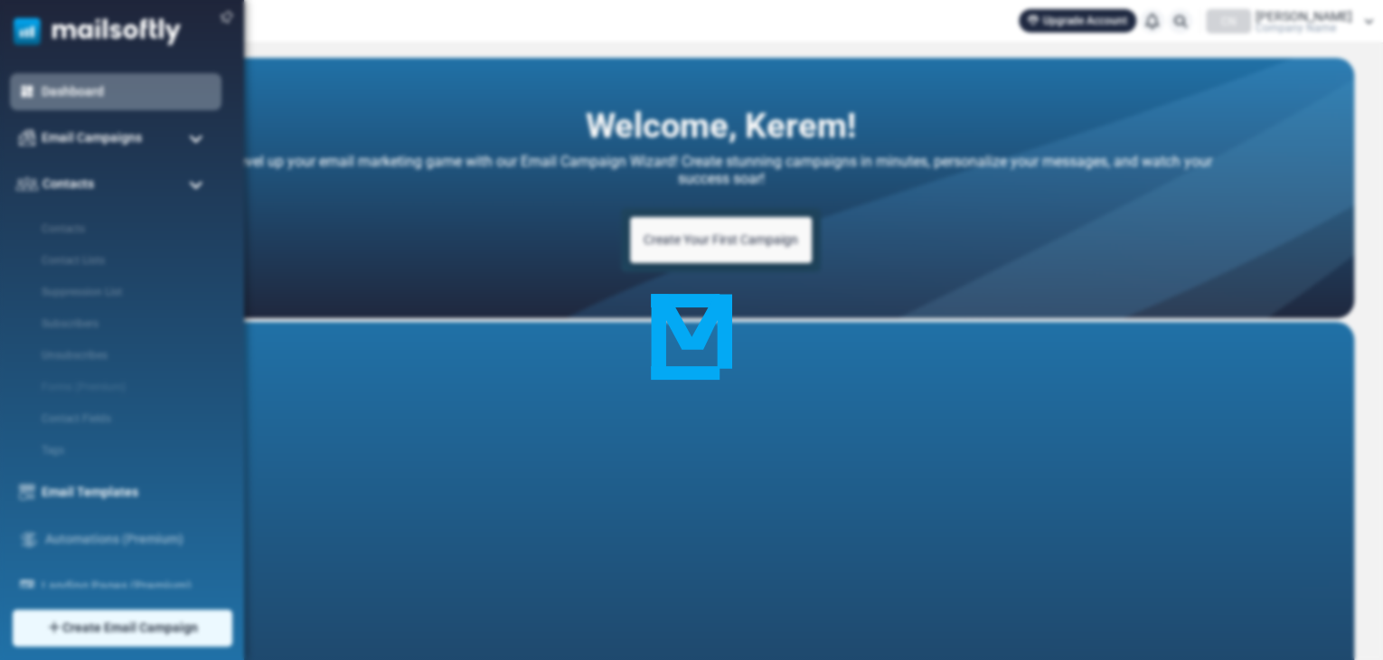
scroll to position [0, 0]
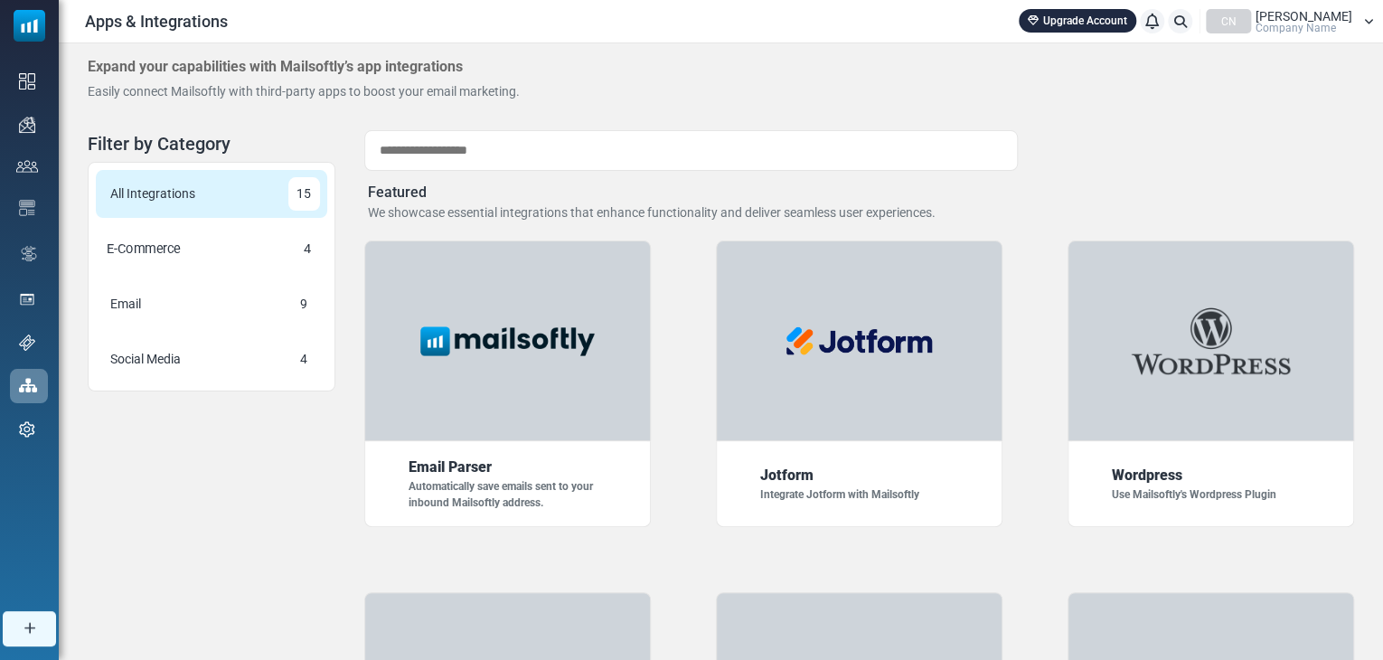
click at [193, 241] on div "E-Commerce 4" at bounding box center [211, 249] width 240 height 50
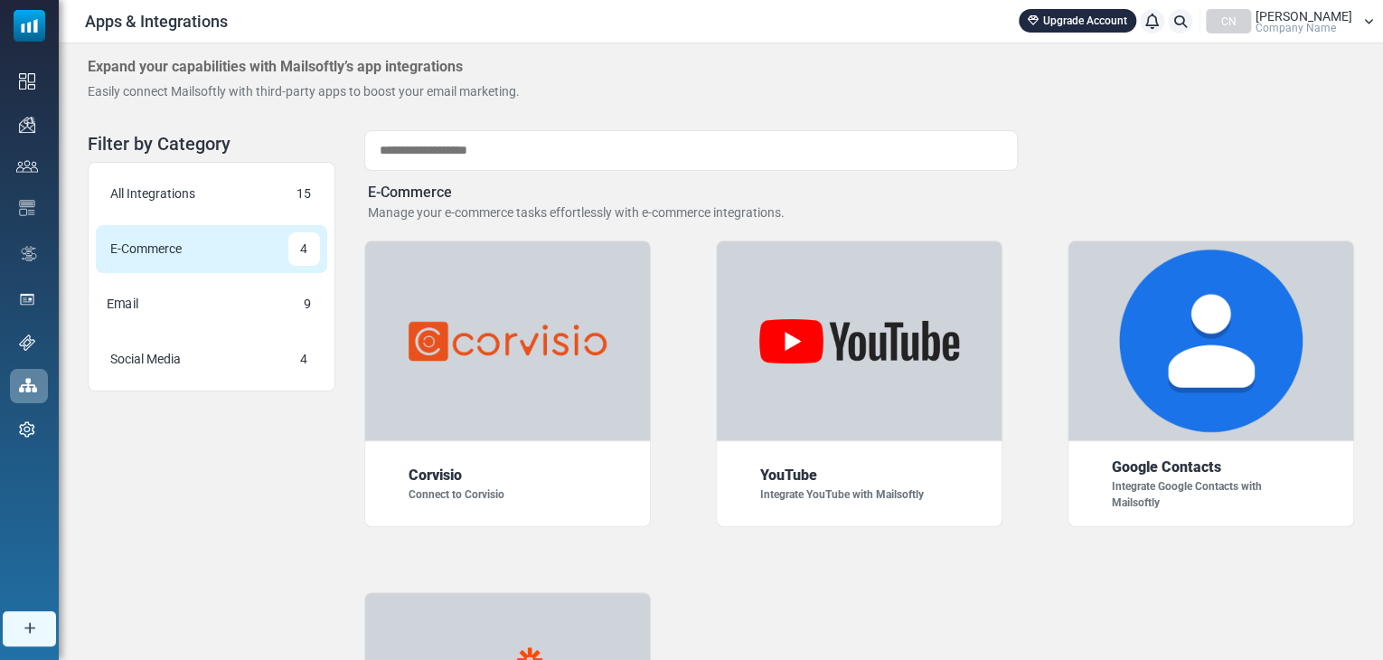
click at [193, 320] on div "Email 9" at bounding box center [211, 304] width 240 height 50
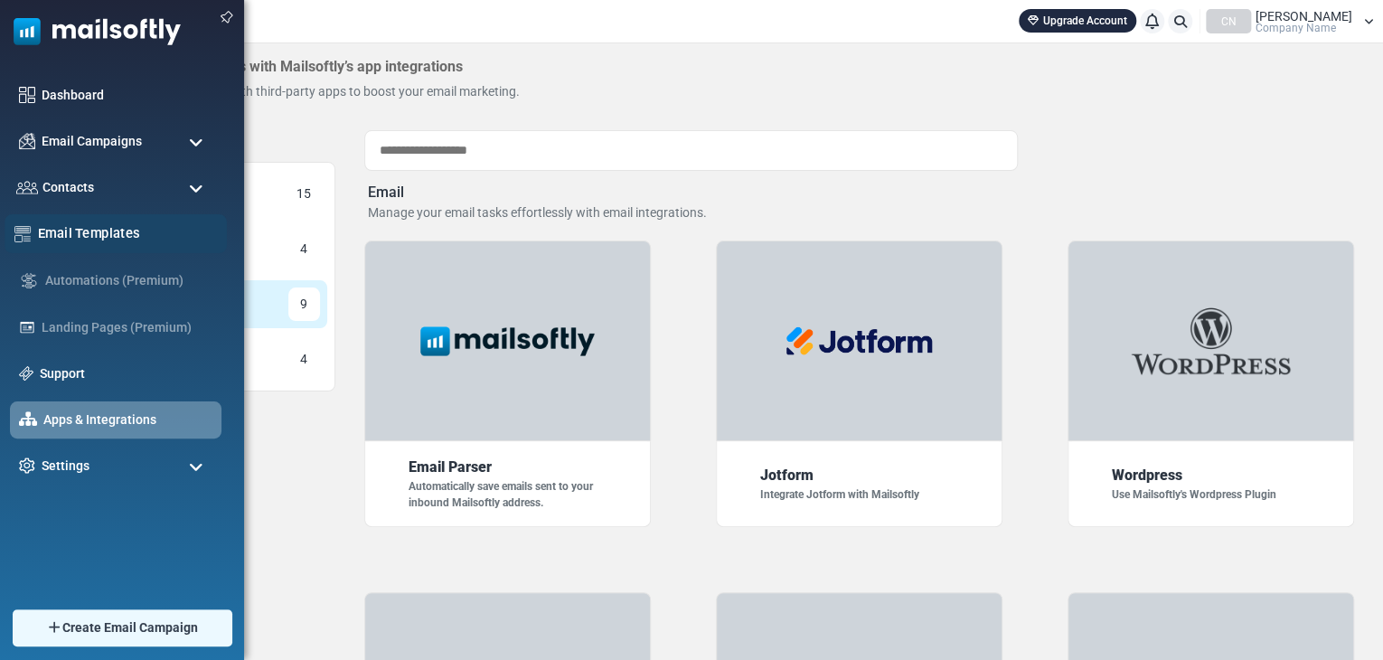
click at [108, 220] on div "Email Templates" at bounding box center [116, 233] width 222 height 39
click at [98, 232] on link "Email Templates" at bounding box center [127, 233] width 179 height 20
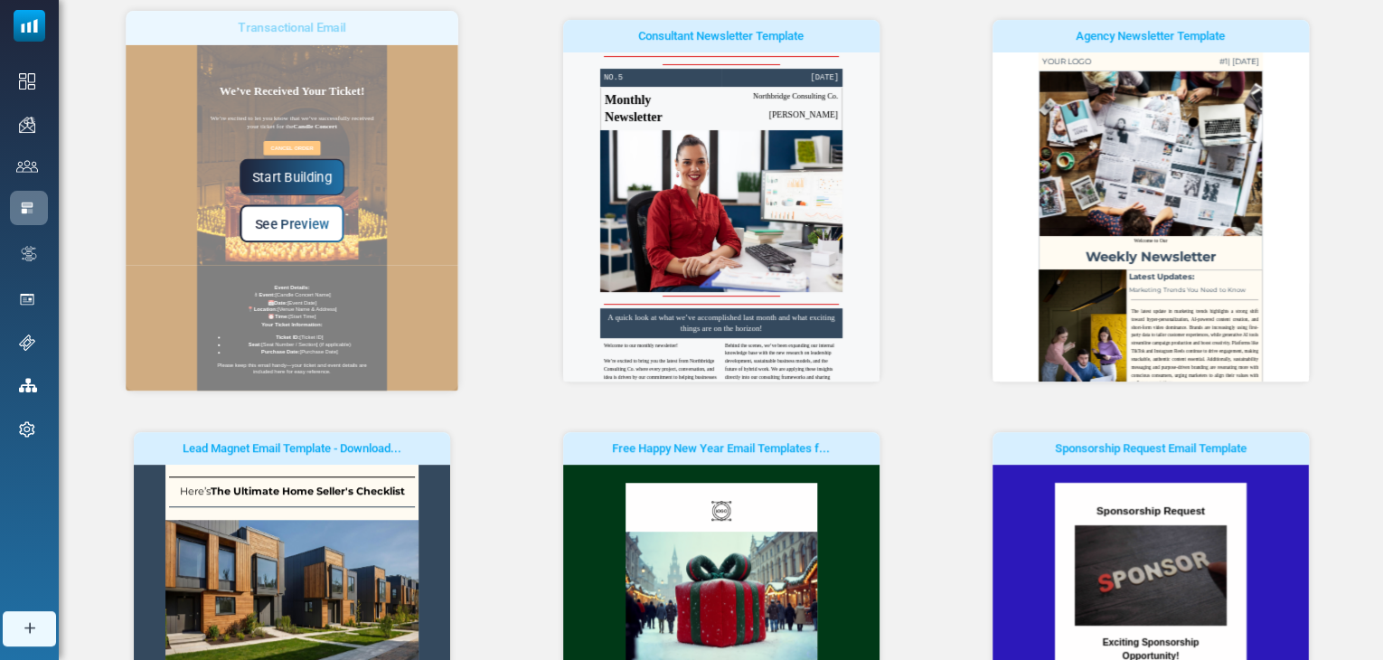
scroll to position [224, 0]
